Goal: Task Accomplishment & Management: Manage account settings

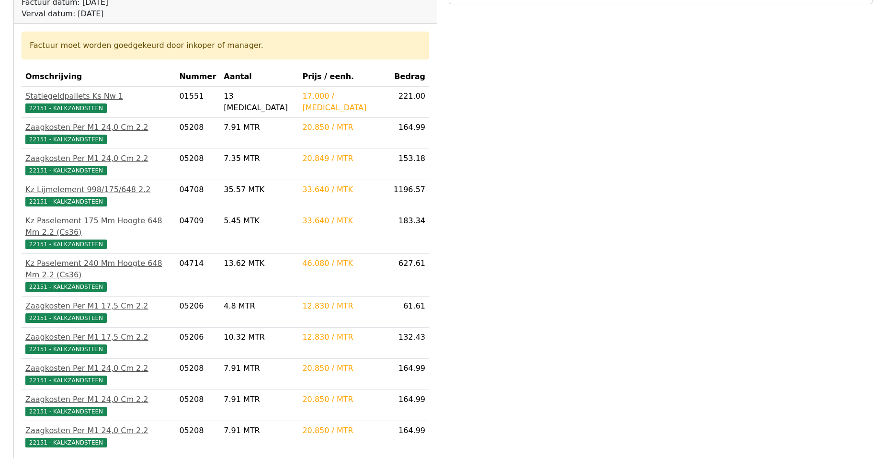
scroll to position [306, 0]
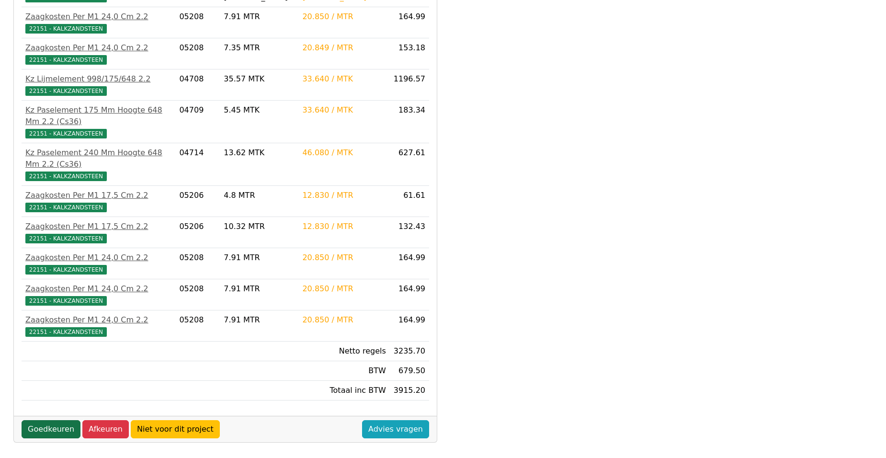
click at [47, 420] on link "Goedkeuren" at bounding box center [51, 429] width 59 height 18
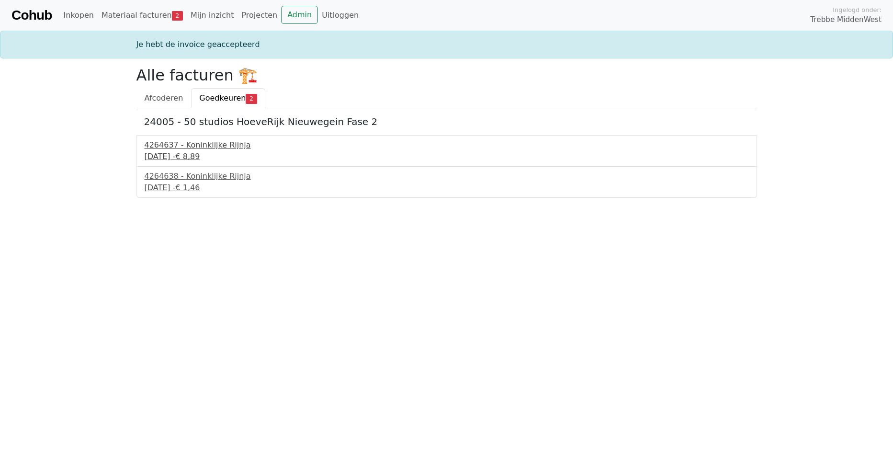
click at [189, 148] on div "4264637 - Koninklijke Rijnja" at bounding box center [447, 144] width 605 height 11
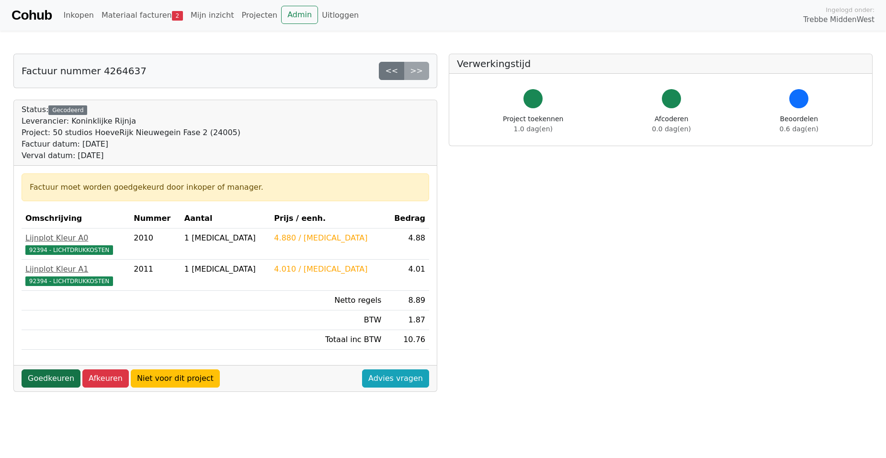
click at [39, 378] on link "Goedkeuren" at bounding box center [51, 378] width 59 height 18
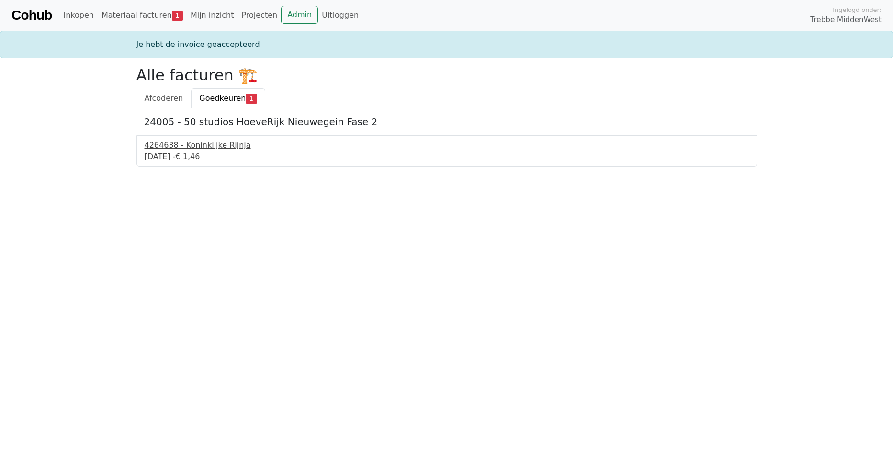
click at [160, 155] on div "28 augustus 2025 - € 1,46" at bounding box center [447, 156] width 605 height 11
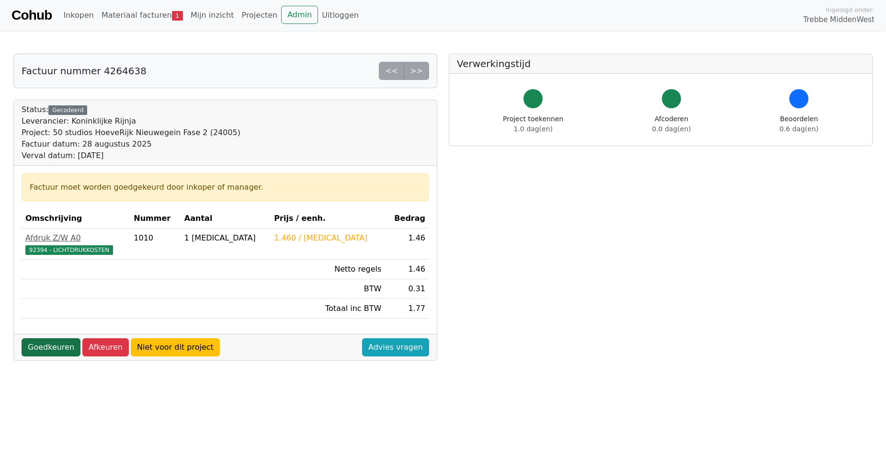
click at [35, 352] on link "Goedkeuren" at bounding box center [51, 347] width 59 height 18
